Goal: Transaction & Acquisition: Download file/media

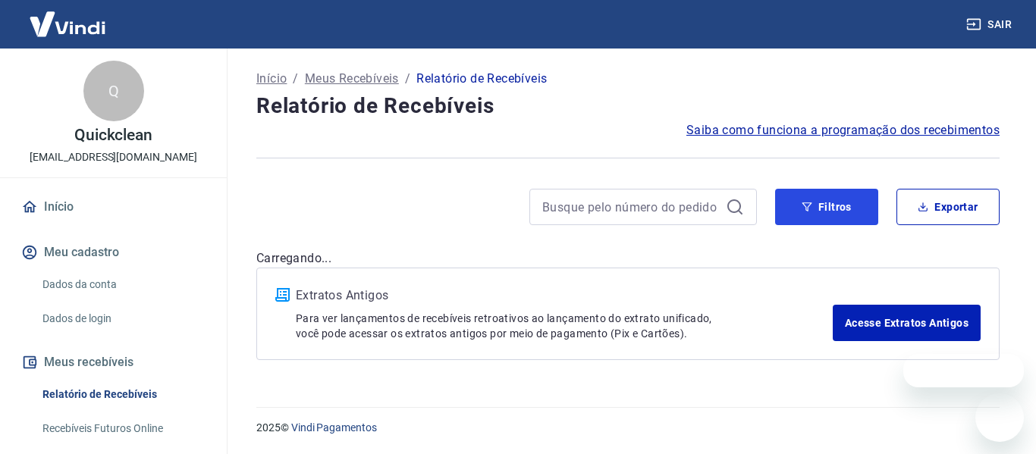
click at [801, 212] on icon "button" at bounding box center [806, 207] width 11 height 11
click at [801, 210] on icon "button" at bounding box center [806, 207] width 11 height 11
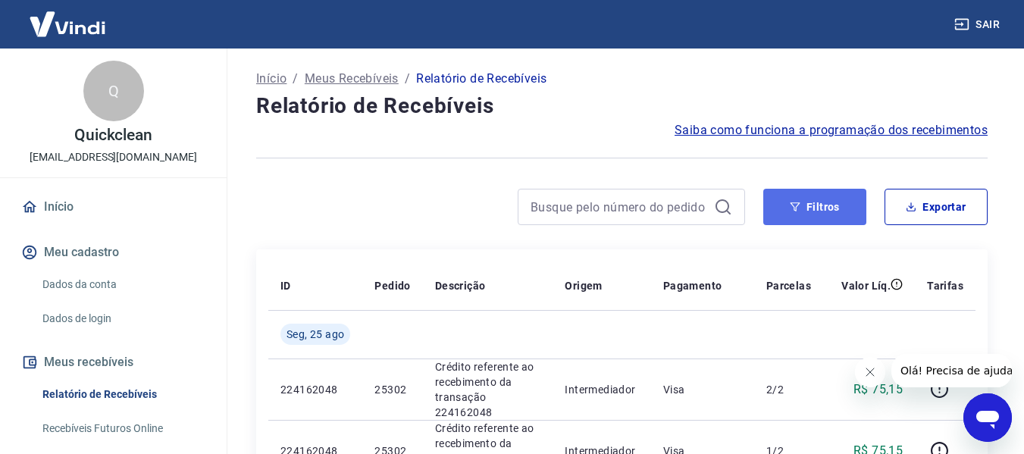
click at [836, 214] on button "Filtros" at bounding box center [814, 207] width 103 height 36
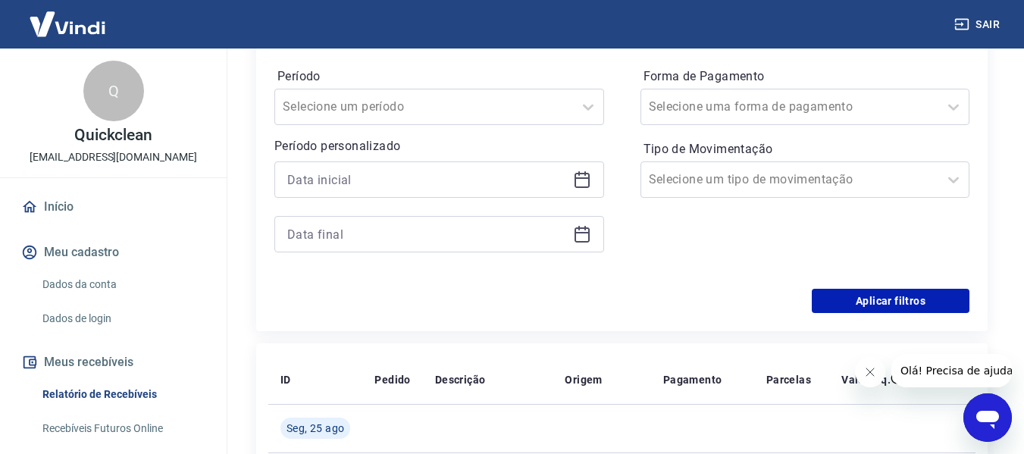
scroll to position [227, 0]
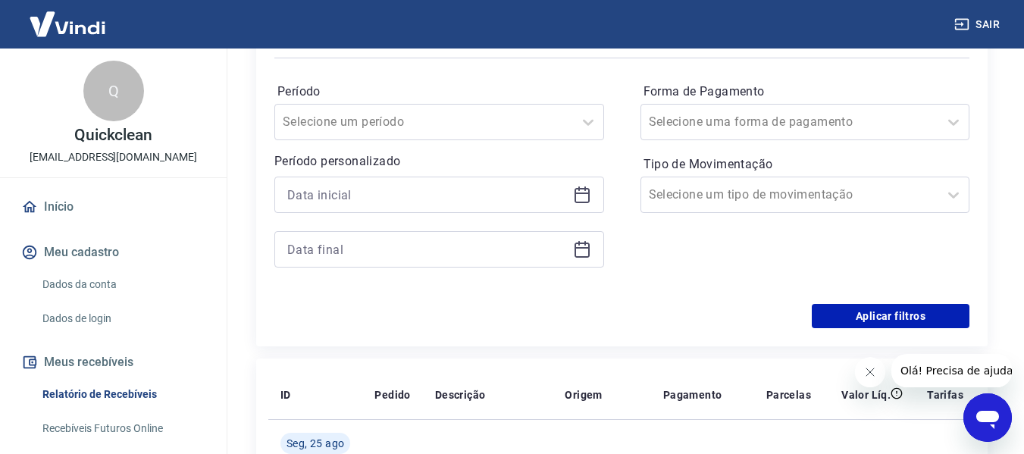
click at [581, 196] on icon at bounding box center [582, 195] width 18 height 18
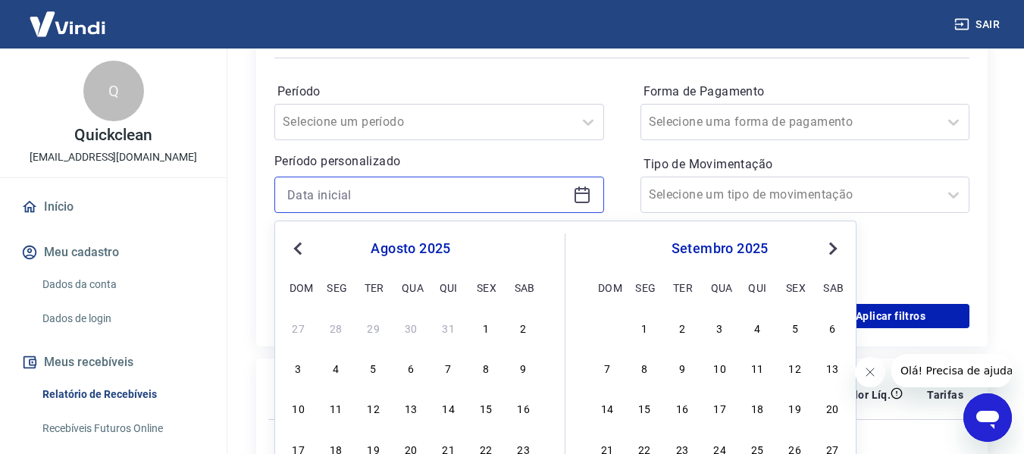
scroll to position [303, 0]
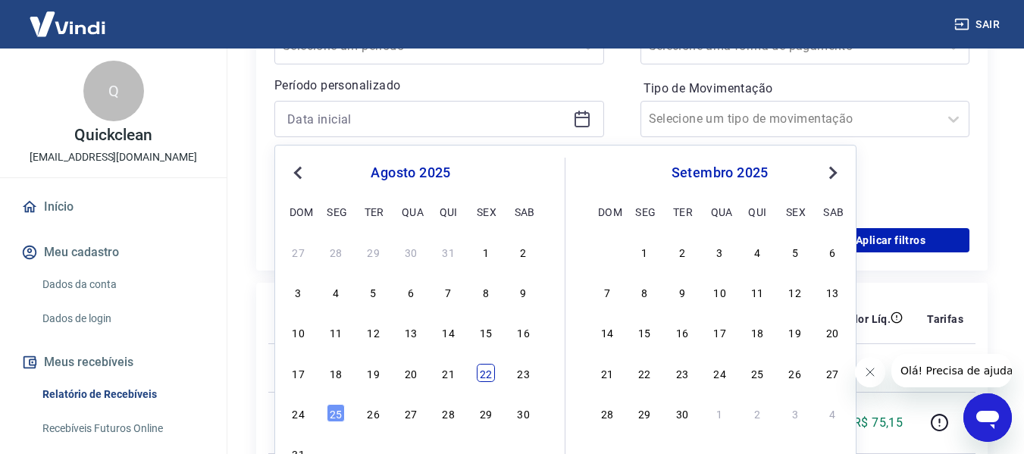
click at [490, 372] on div "22" at bounding box center [486, 373] width 18 height 18
type input "22/08/2025"
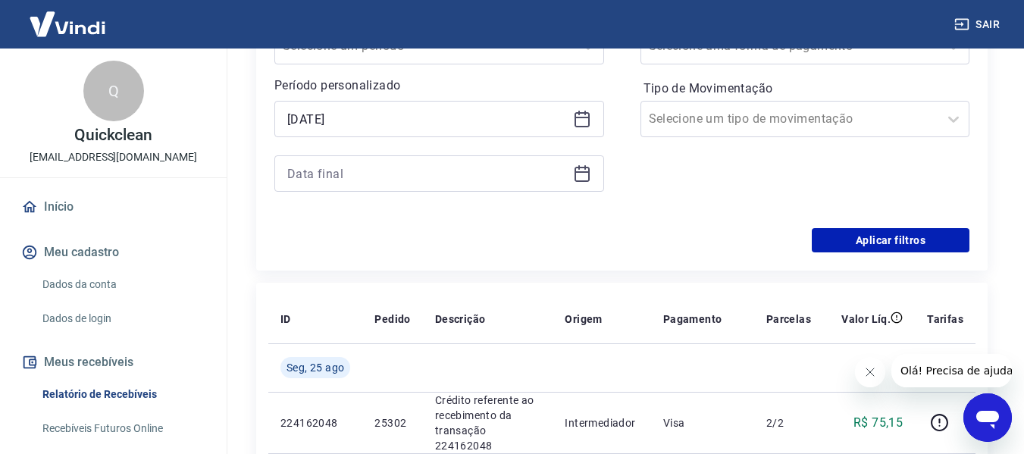
click at [578, 174] on icon at bounding box center [582, 174] width 18 height 18
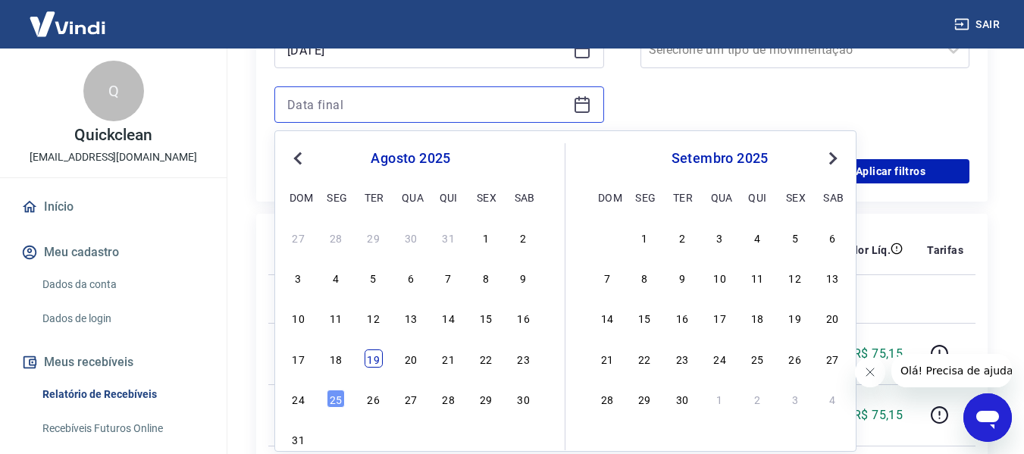
scroll to position [379, 0]
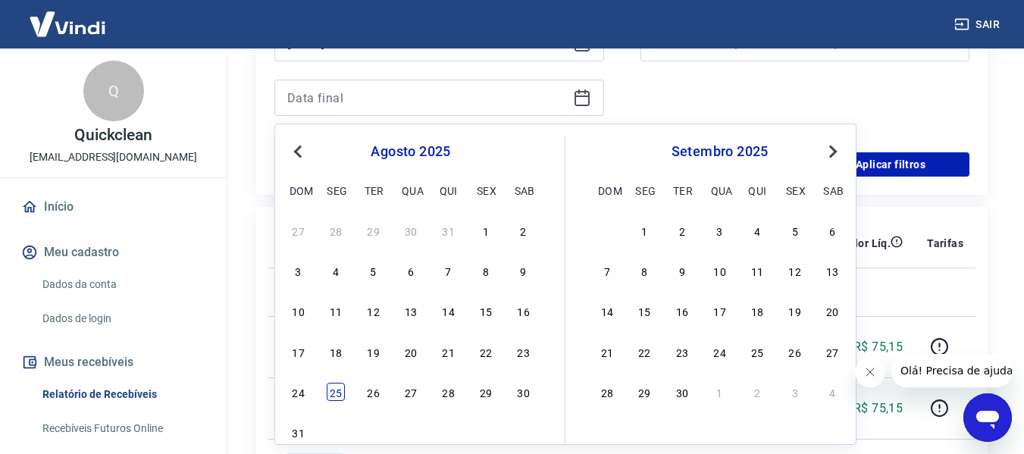
click at [335, 392] on div "25" at bounding box center [336, 392] width 18 height 18
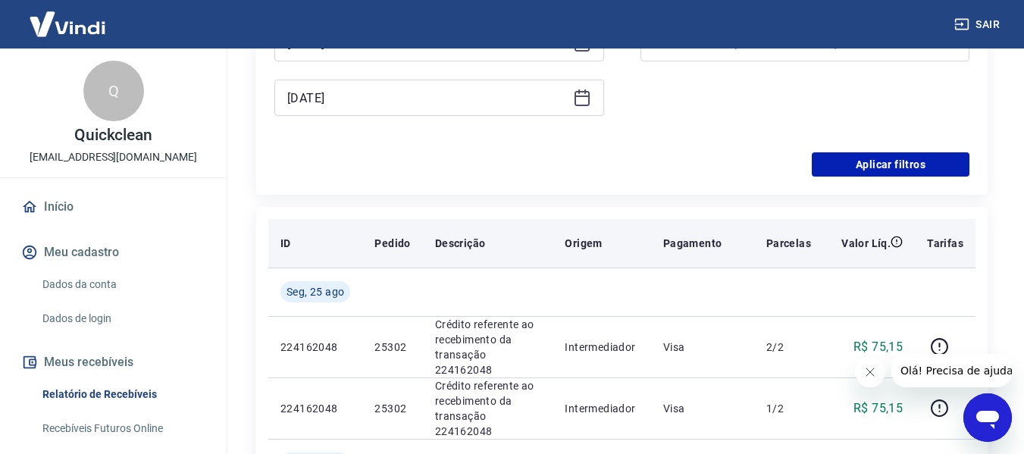
type input "25/08/2025"
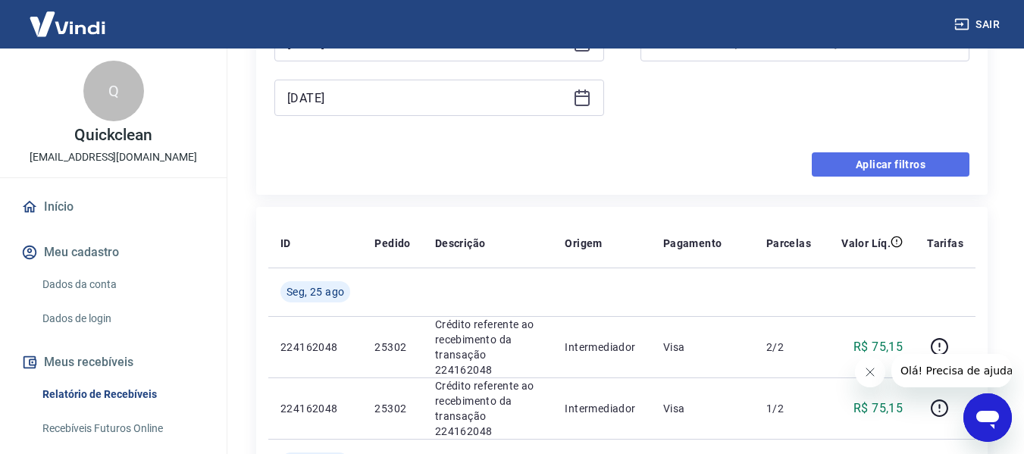
click at [894, 168] on button "Aplicar filtros" at bounding box center [891, 164] width 158 height 24
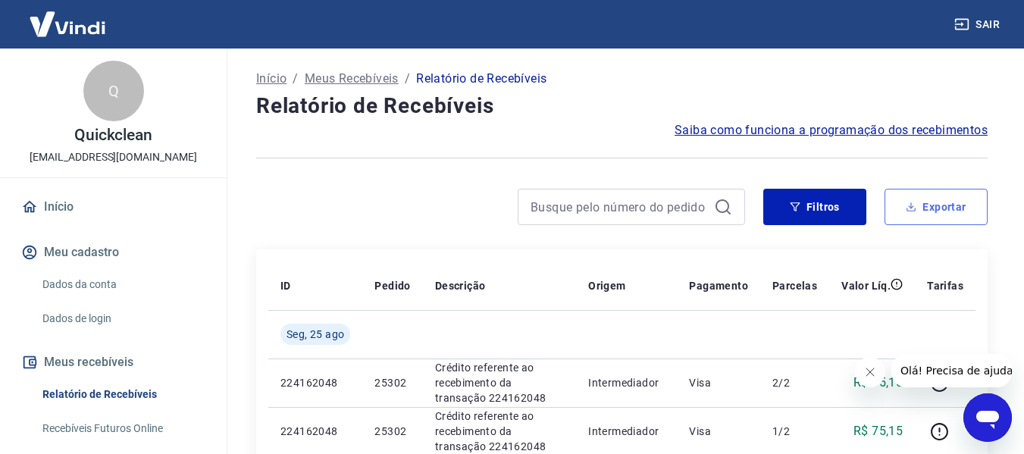
click at [943, 209] on button "Exportar" at bounding box center [936, 207] width 103 height 36
type input "22/08/2025"
type input "25/08/2025"
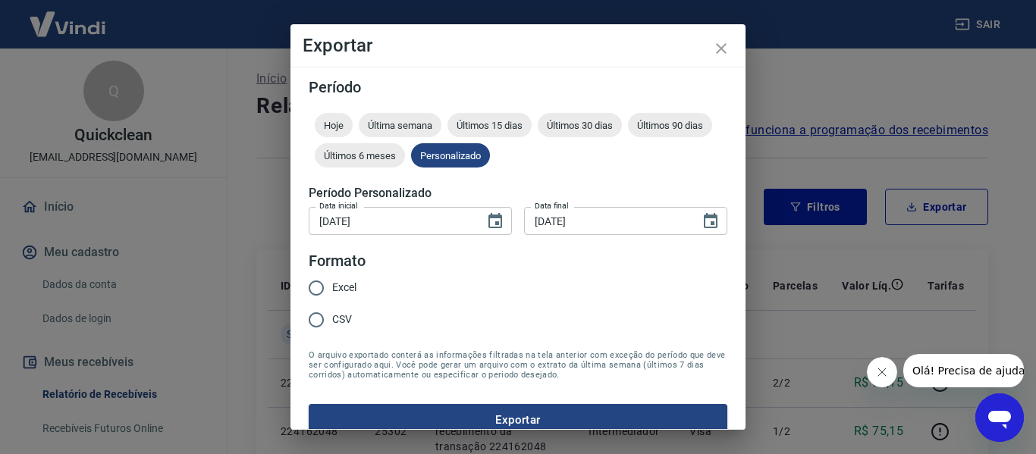
click at [341, 287] on span "Excel" at bounding box center [344, 288] width 24 height 16
click at [332, 287] on input "Excel" at bounding box center [316, 288] width 32 height 32
radio input "true"
click at [387, 409] on button "Exportar" at bounding box center [518, 420] width 418 height 32
